Goal: Task Accomplishment & Management: Manage account settings

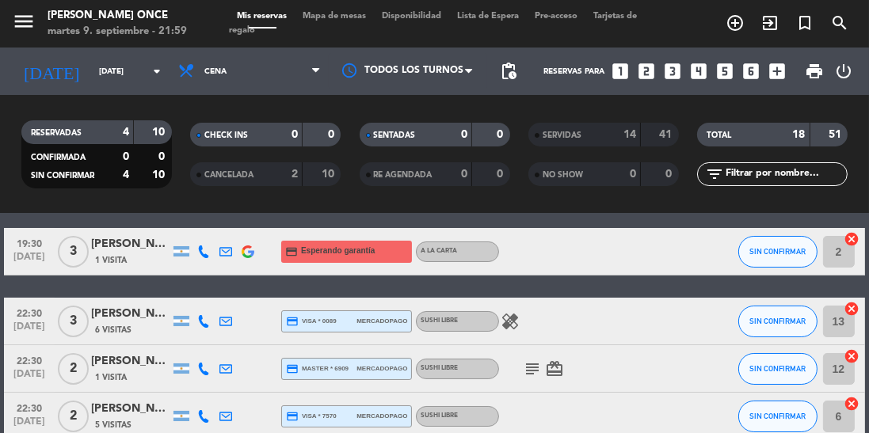
scroll to position [68, 0]
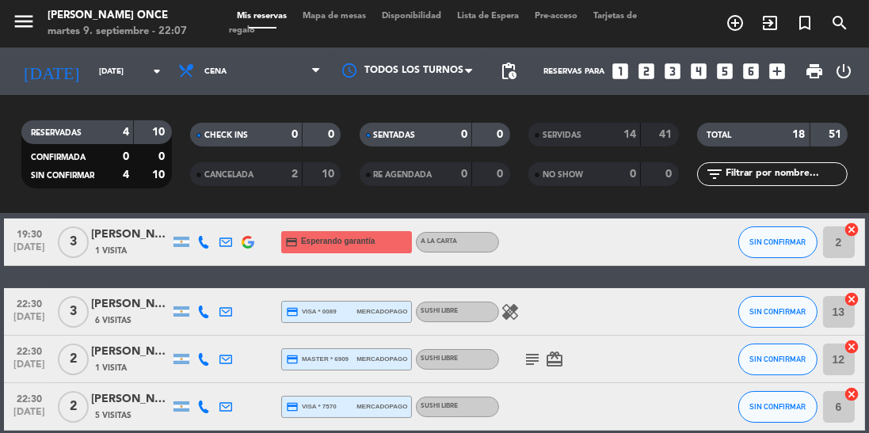
click at [528, 356] on icon "subject" at bounding box center [532, 359] width 19 height 19
click at [683, 432] on div "No hay notas para este servicio. Haz clic para agregar una 19:30 [DATE] 3 [PERS…" at bounding box center [434, 323] width 869 height 219
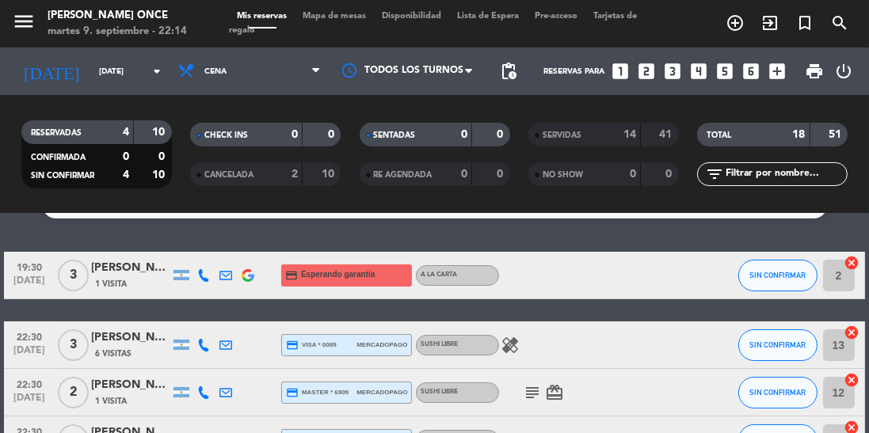
scroll to position [33, 0]
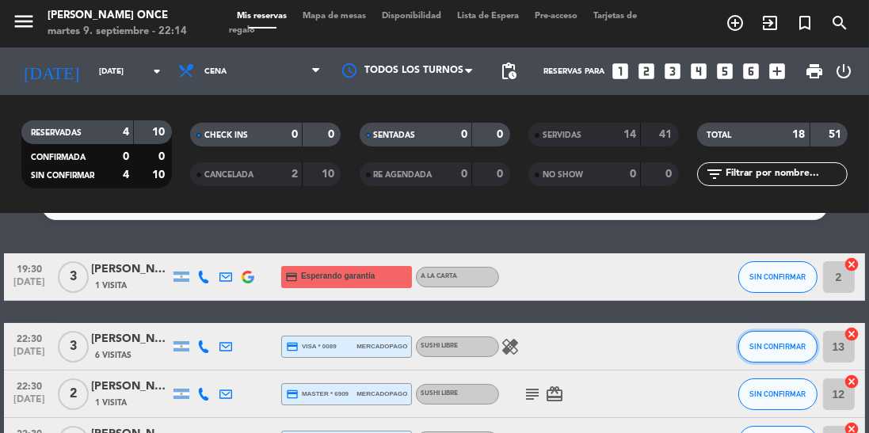
click at [782, 348] on span "SIN CONFIRMAR" at bounding box center [777, 346] width 56 height 9
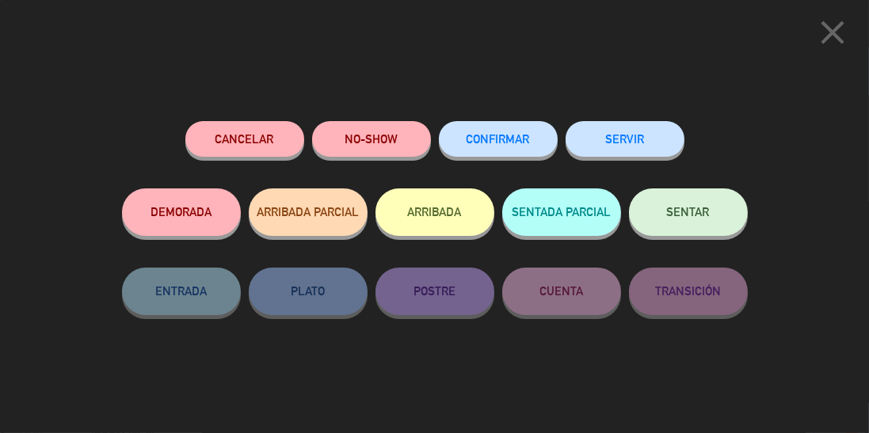
click at [812, 26] on icon "close" at bounding box center [832, 33] width 40 height 40
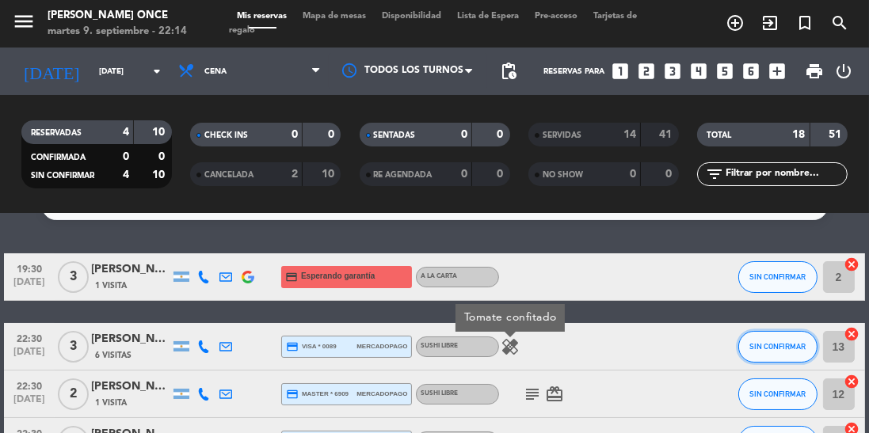
click at [783, 346] on span "SIN CONFIRMAR" at bounding box center [777, 346] width 56 height 9
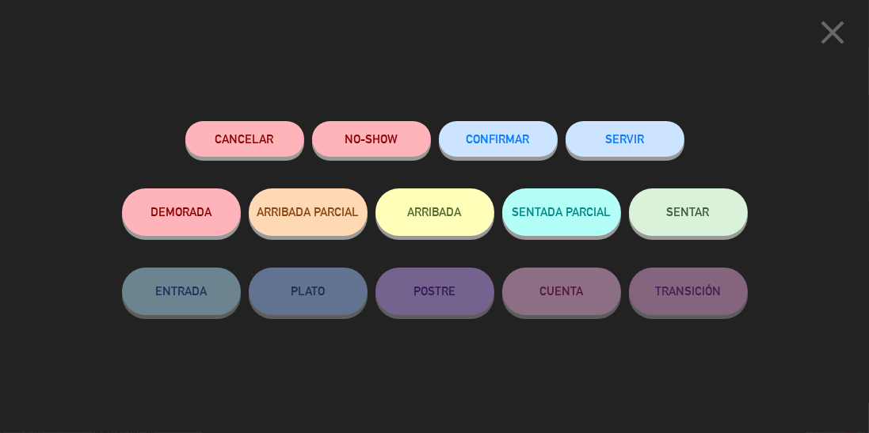
click at [637, 133] on button "SERVIR" at bounding box center [624, 139] width 119 height 36
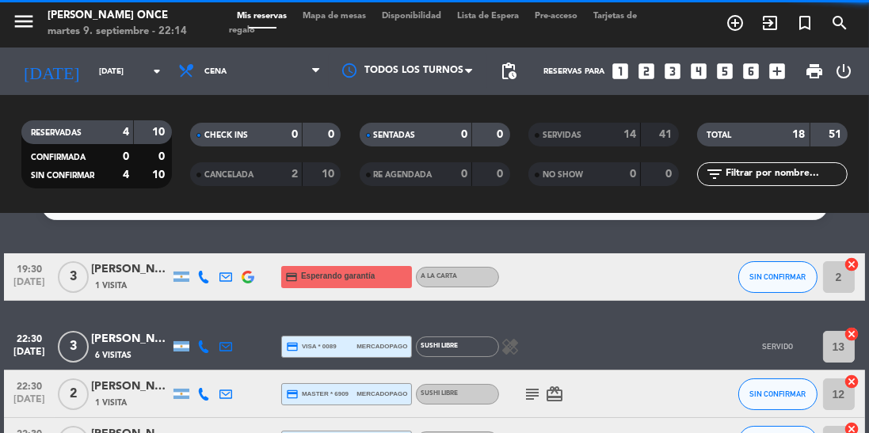
scroll to position [21, 0]
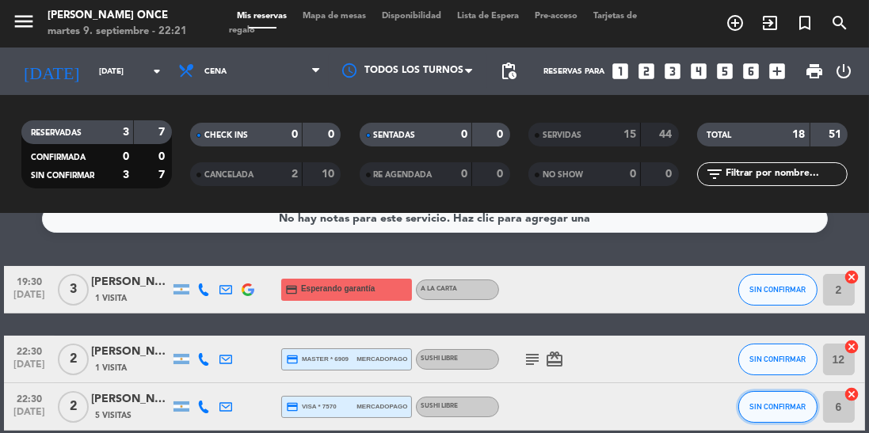
click at [763, 407] on span "SIN CONFIRMAR" at bounding box center [777, 406] width 56 height 9
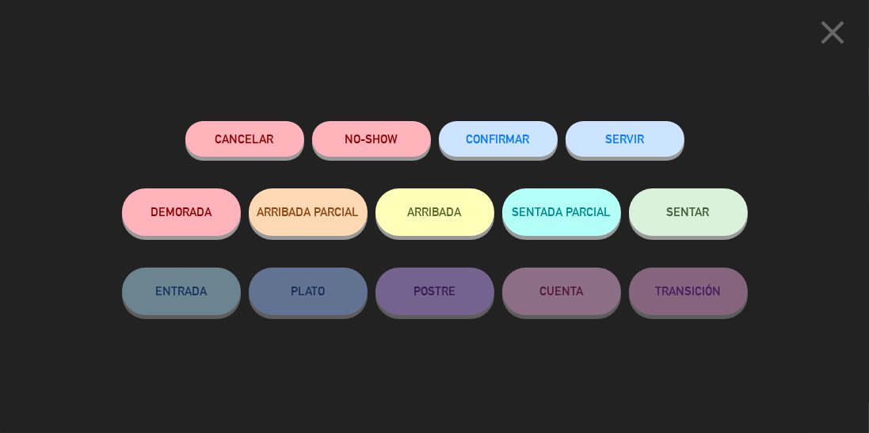
click at [662, 128] on button "SERVIR" at bounding box center [624, 139] width 119 height 36
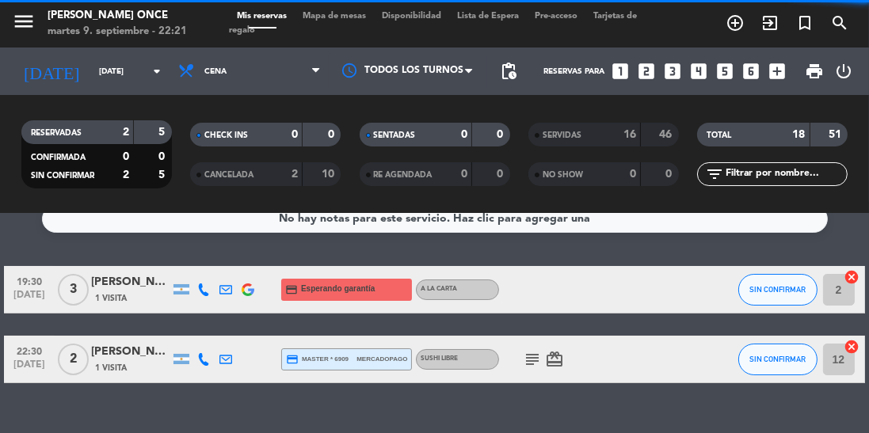
scroll to position [0, 0]
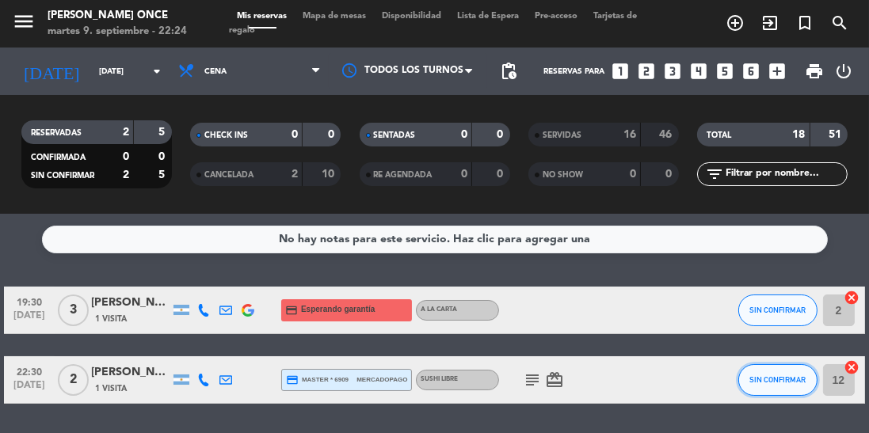
click at [781, 386] on button "SIN CONFIRMAR" at bounding box center [777, 380] width 79 height 32
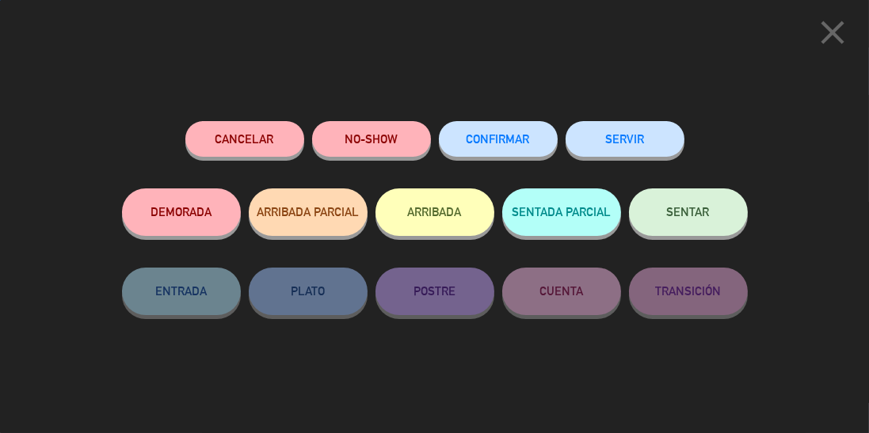
click at [622, 153] on button "SERVIR" at bounding box center [624, 139] width 119 height 36
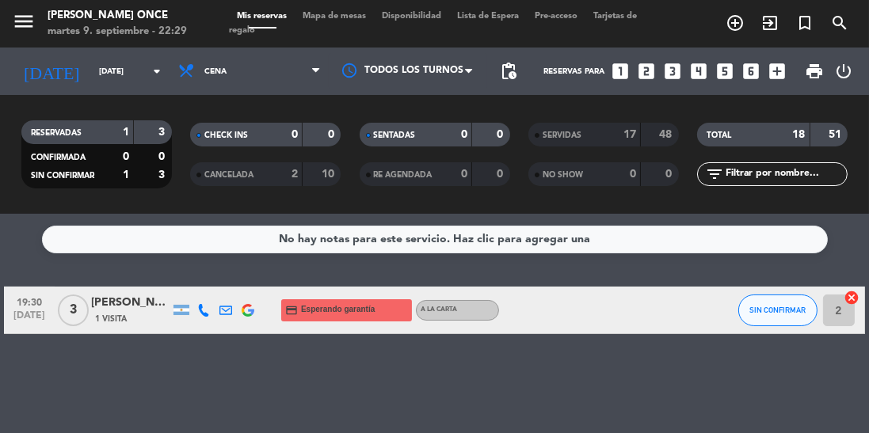
click at [111, 79] on input "[DATE]" at bounding box center [149, 71] width 116 height 25
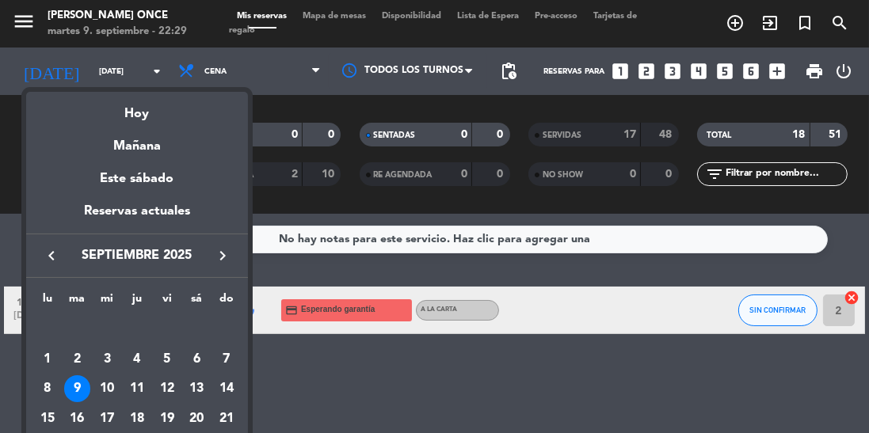
click at [158, 143] on div "Mañana" at bounding box center [137, 140] width 222 height 32
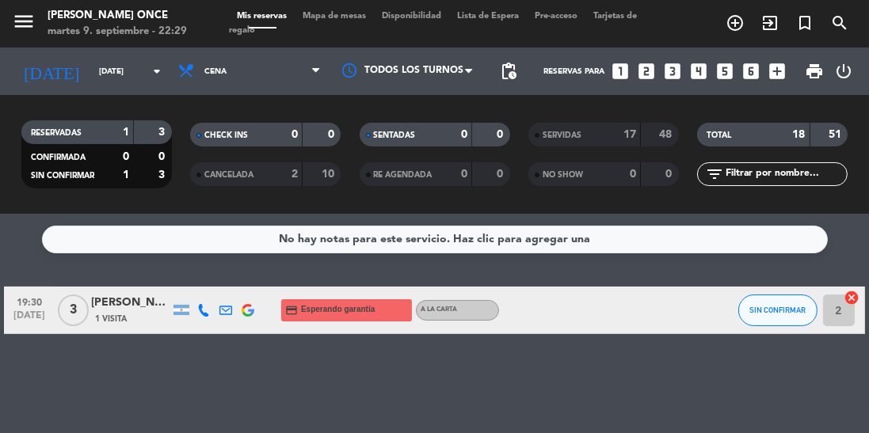
type input "[DATE]"
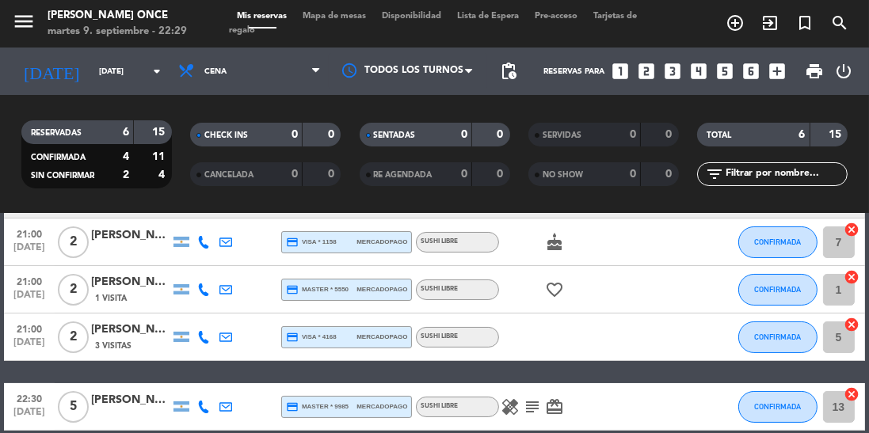
scroll to position [153, 0]
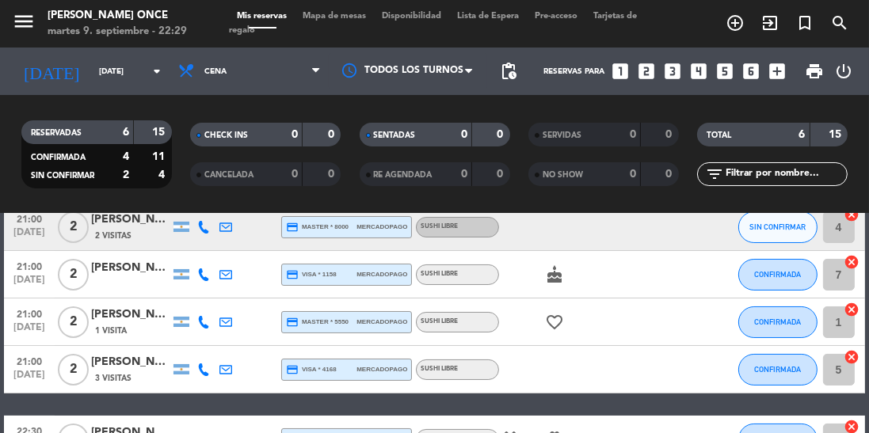
click at [517, 432] on icon "healing" at bounding box center [509, 439] width 19 height 19
click at [538, 432] on icon "subject" at bounding box center [532, 439] width 19 height 19
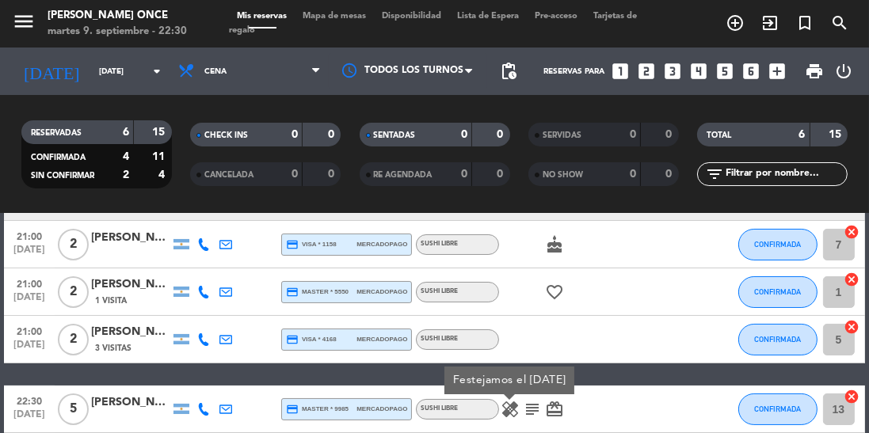
scroll to position [185, 0]
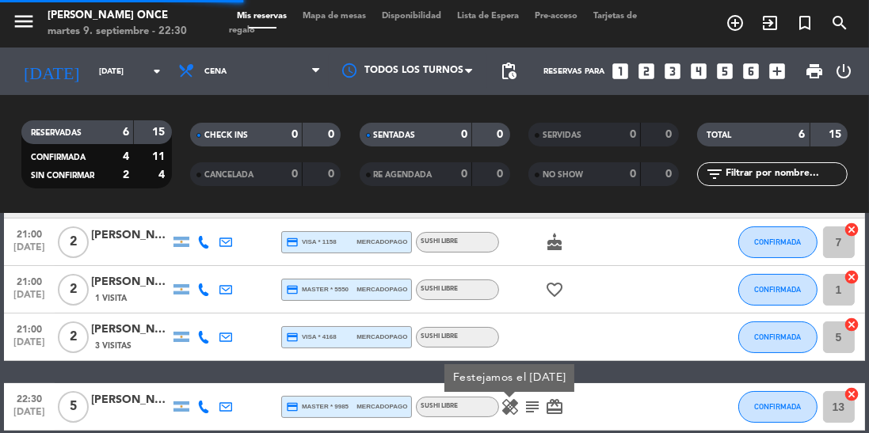
click at [647, 432] on div "No hay notas para este servicio. Haz clic para agregar una 19:30 [DATE] 2 [PERS…" at bounding box center [434, 323] width 869 height 219
